Goal: Task Accomplishment & Management: Manage account settings

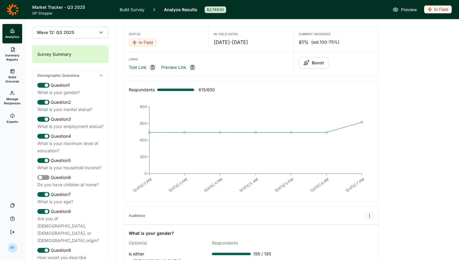
click at [13, 249] on div "FF" at bounding box center [13, 248] width 10 height 10
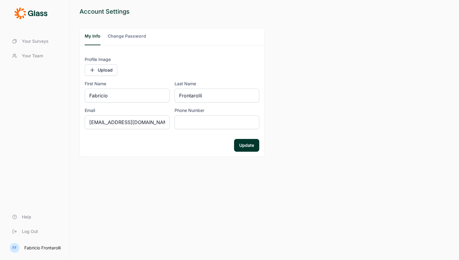
click at [36, 58] on span "Your Team" at bounding box center [32, 56] width 21 height 6
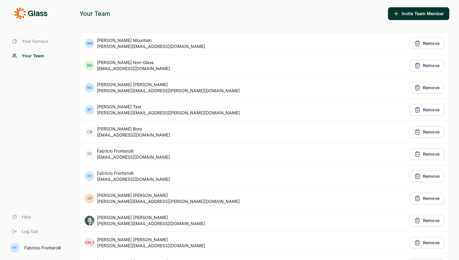
click at [401, 22] on div "Your Team Invite Team Member AM [PERSON_NAME] [PERSON_NAME][EMAIL_ADDRESS][DOMA…" at bounding box center [264, 246] width 389 height 493
click at [401, 18] on button "Invite Team Member" at bounding box center [418, 13] width 61 height 13
